Goal: Task Accomplishment & Management: Manage account settings

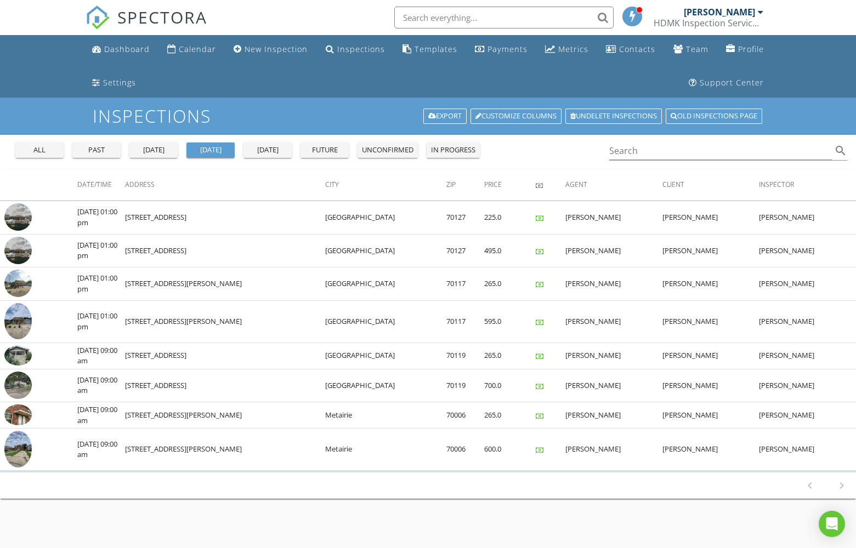
click at [97, 146] on div "past" at bounding box center [96, 150] width 39 height 11
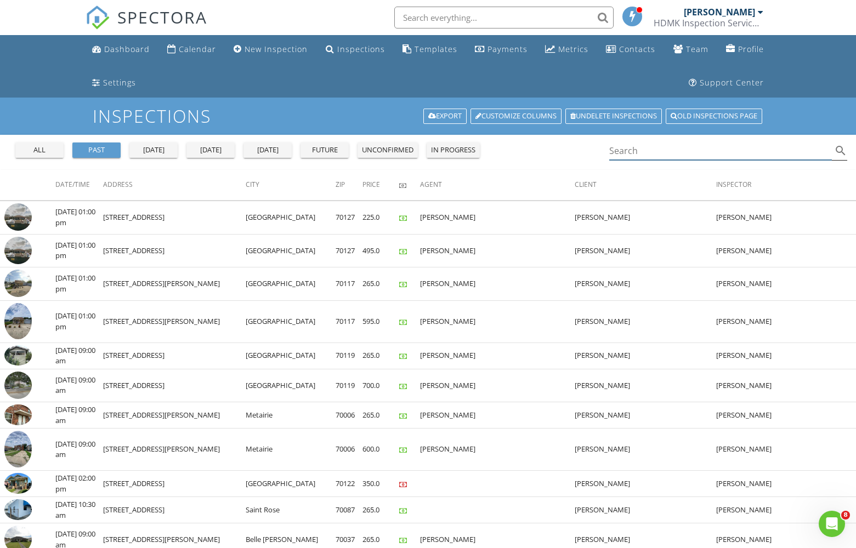
click at [618, 154] on input "Search" at bounding box center [720, 151] width 223 height 18
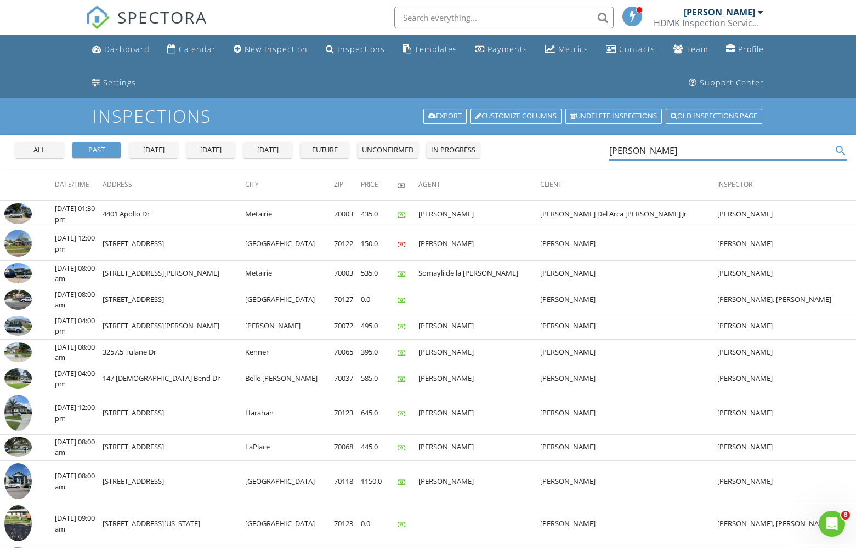
click at [698, 157] on input "Adam laureano" at bounding box center [720, 151] width 223 height 18
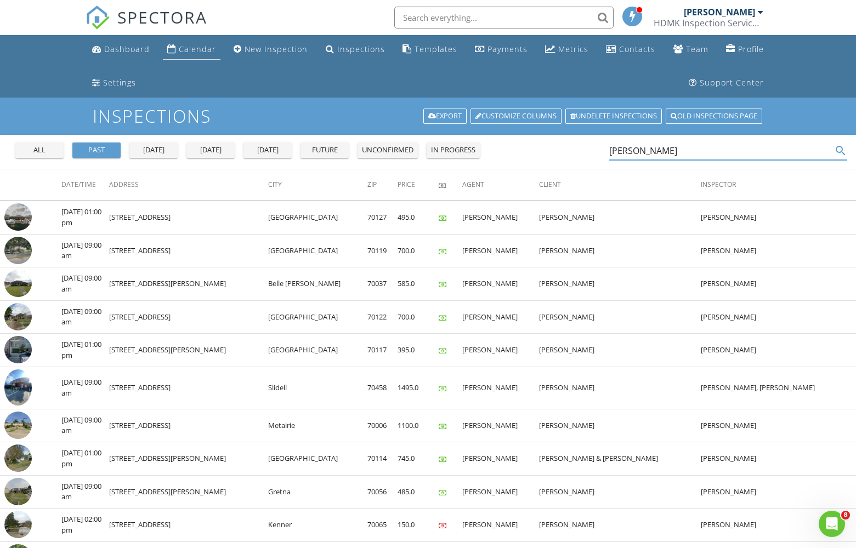
click at [189, 39] on link "Calendar" at bounding box center [192, 49] width 58 height 20
click at [660, 156] on input "[PERSON_NAME]" at bounding box center [720, 151] width 223 height 18
type input "d"
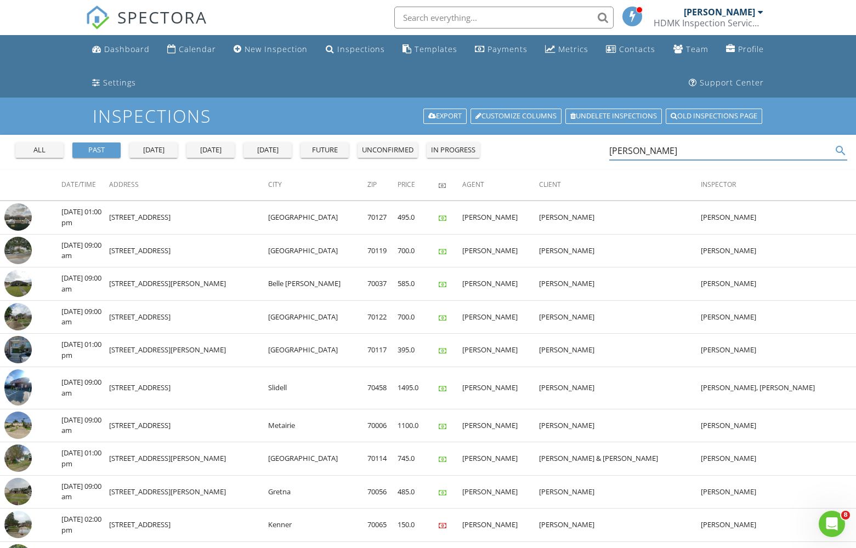
type input "Andrew haddican"
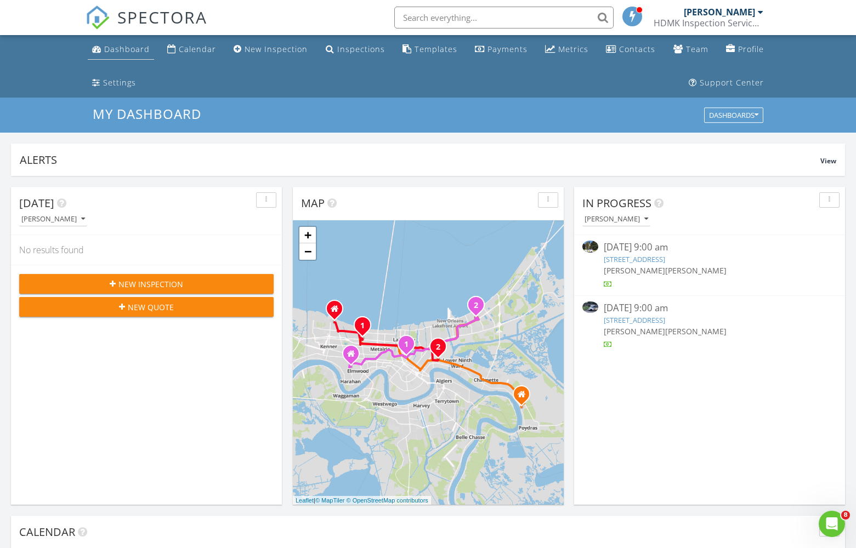
click at [131, 49] on div "Dashboard" at bounding box center [126, 49] width 45 height 10
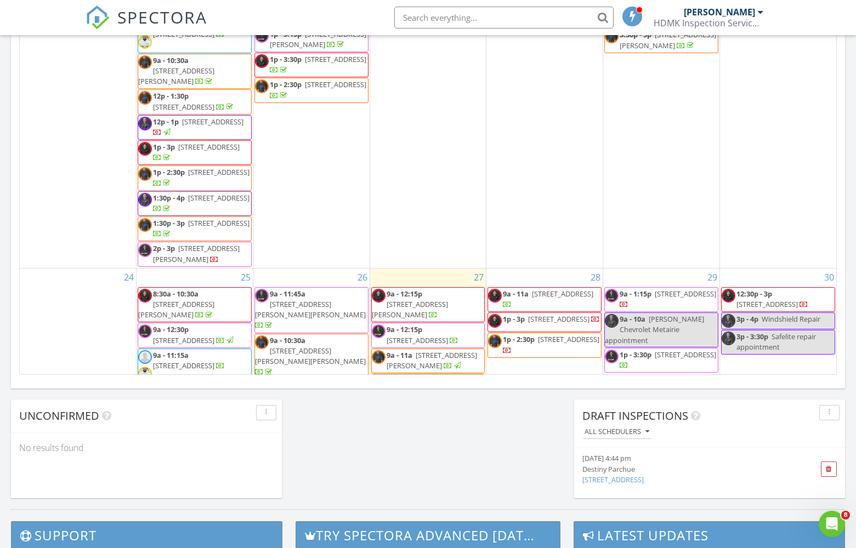
scroll to position [927, 0]
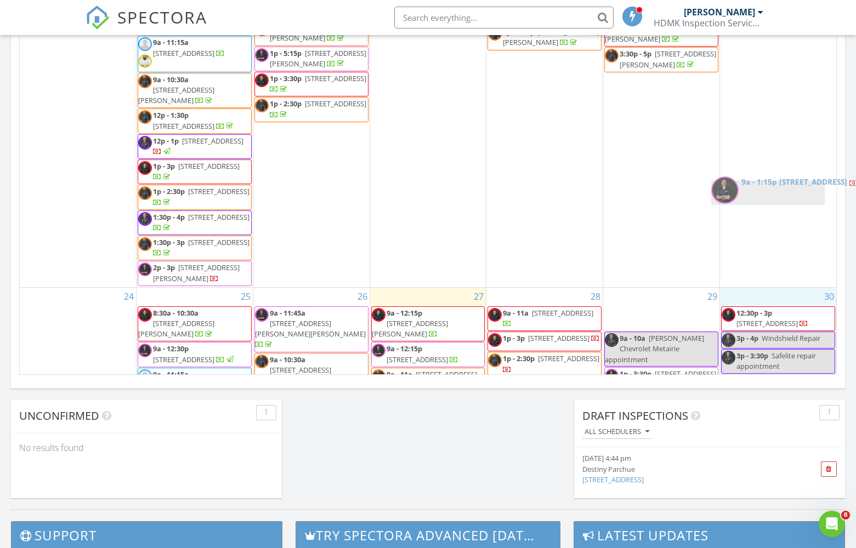
drag, startPoint x: 670, startPoint y: 203, endPoint x: 776, endPoint y: 188, distance: 107.4
click at [776, 188] on body "SPECTORA Aldo Russo HDMK Inspection Services - NOLA Role: Inspector Change Role…" at bounding box center [428, 124] width 856 height 1576
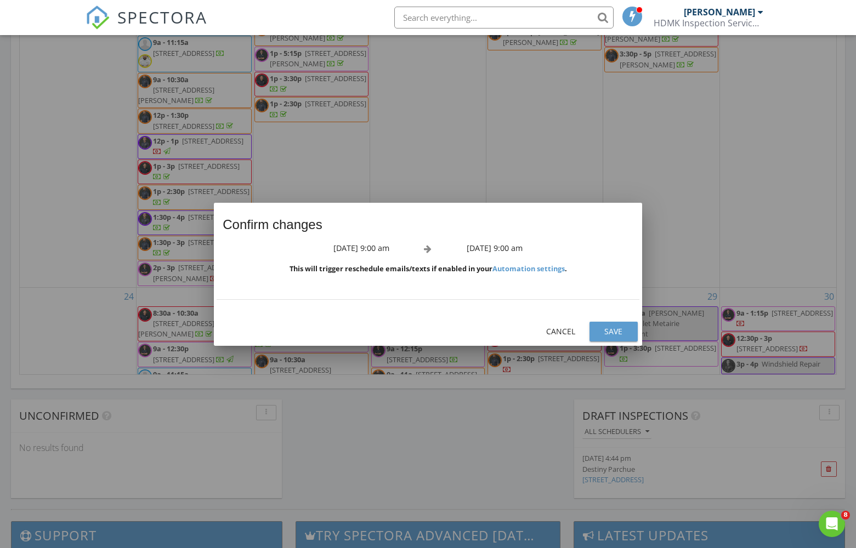
click at [623, 334] on div "Save" at bounding box center [613, 332] width 31 height 12
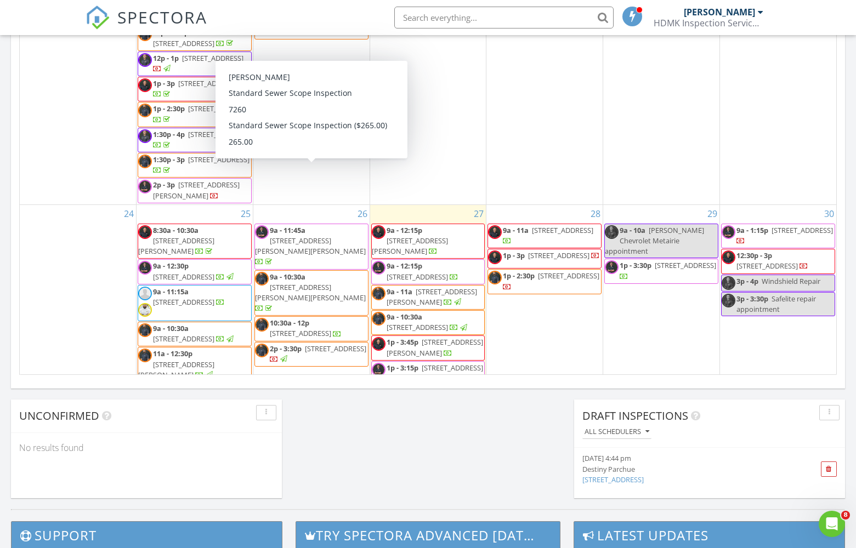
scroll to position [1009, 0]
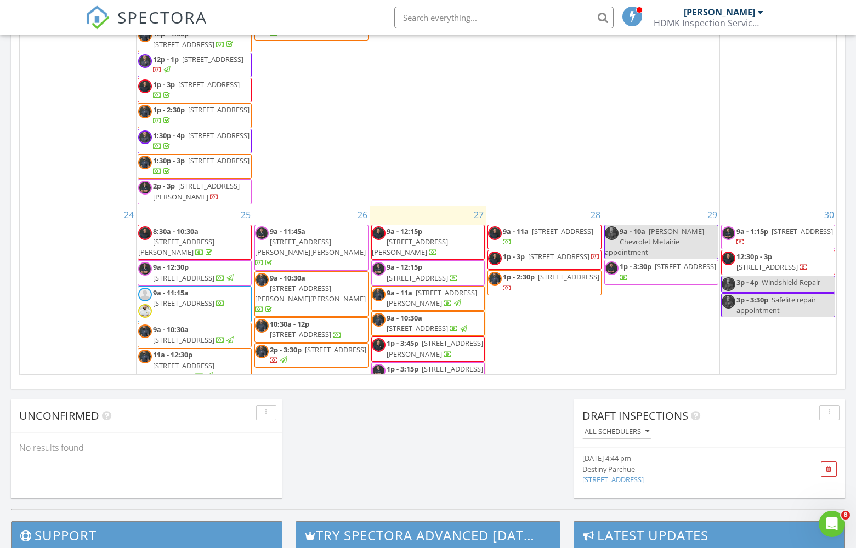
click at [578, 226] on span "139 Abita Oaks Loof, Abita Springs 70420" at bounding box center [562, 231] width 61 height 10
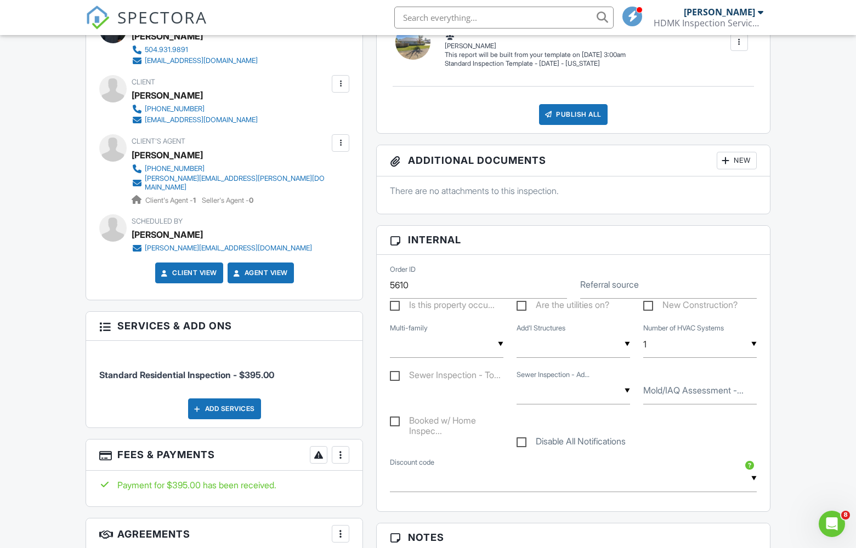
scroll to position [480, 0]
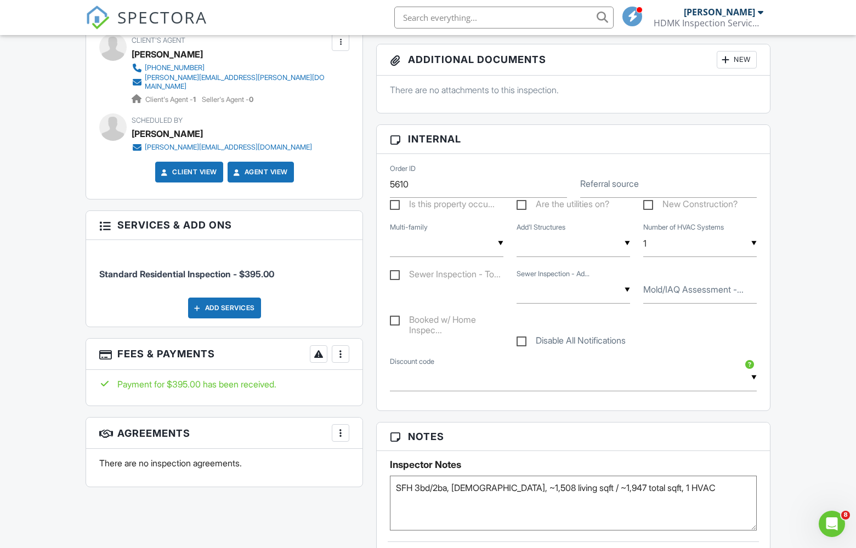
click at [344, 349] on div at bounding box center [340, 354] width 11 height 11
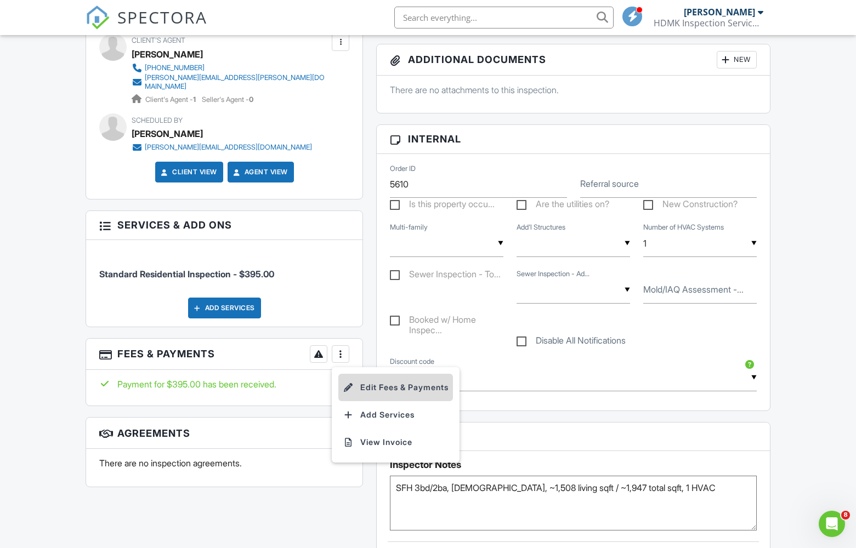
click at [388, 374] on li "Edit Fees & Payments" at bounding box center [395, 387] width 115 height 27
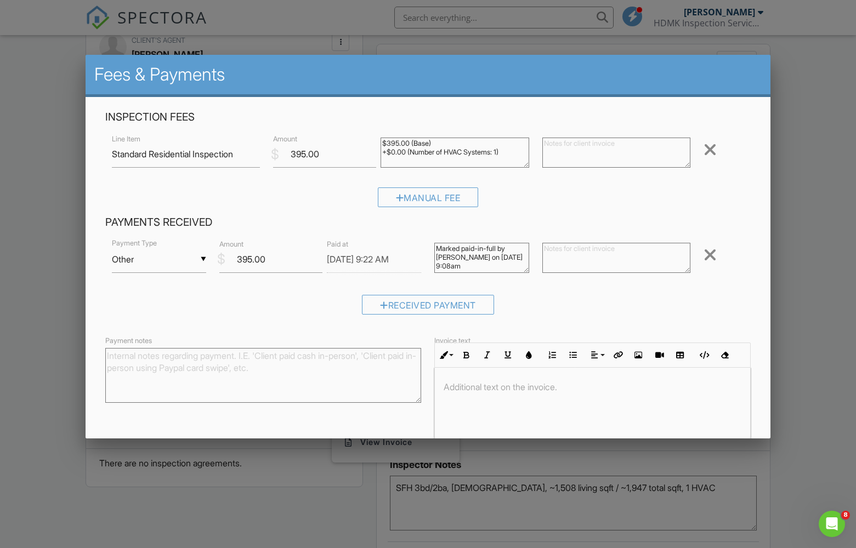
click at [835, 119] on div at bounding box center [428, 287] width 856 height 685
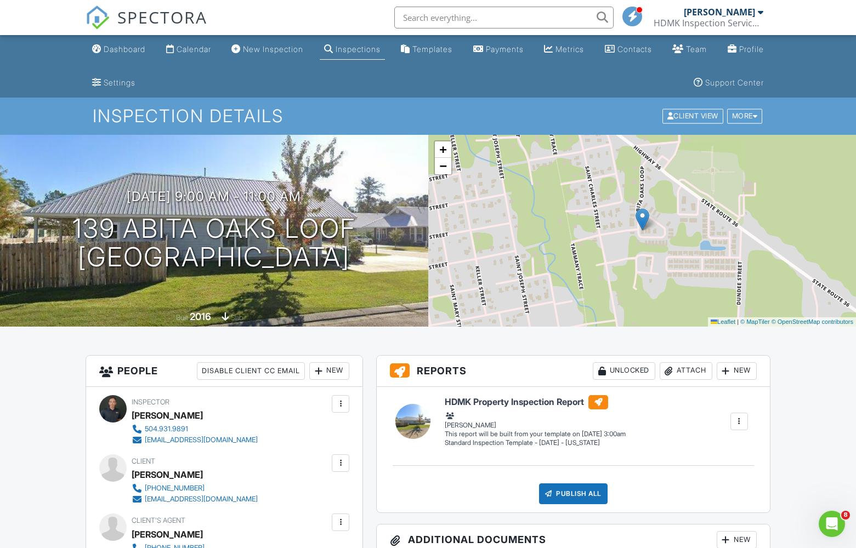
scroll to position [0, 0]
